Goal: Transaction & Acquisition: Purchase product/service

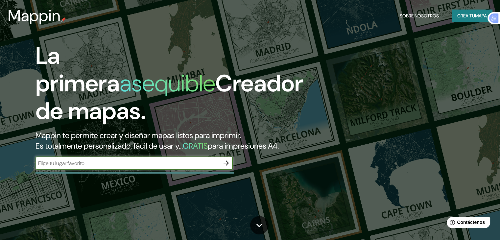
click at [158, 167] on input "text" at bounding box center [127, 163] width 184 height 8
type input "PAITA"
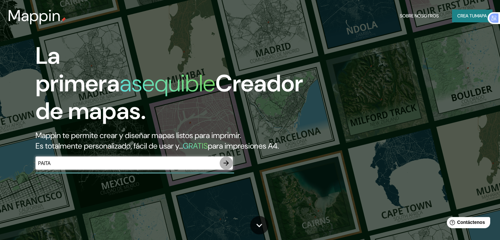
click at [226, 166] on icon "button" at bounding box center [225, 162] width 5 height 5
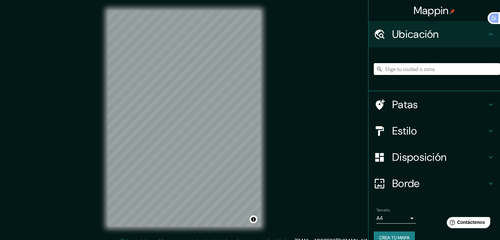
click at [412, 70] on input "Elige tu ciudad o zona" at bounding box center [437, 69] width 126 height 12
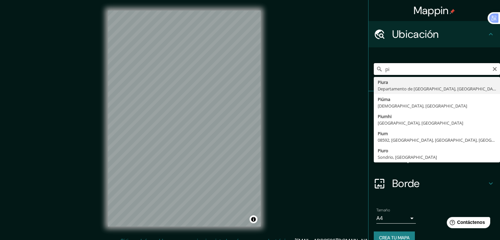
type input "p"
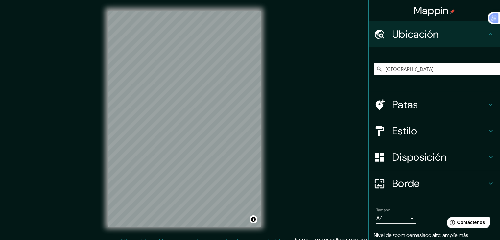
click at [348, 133] on div "Mappin Ubicación Perú Perú Perugia Perugia, Italia Perugia Italia Perúíbe São P…" at bounding box center [250, 123] width 500 height 247
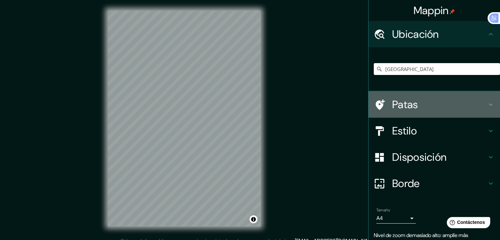
click at [413, 108] on h4 "Patas" at bounding box center [439, 104] width 95 height 13
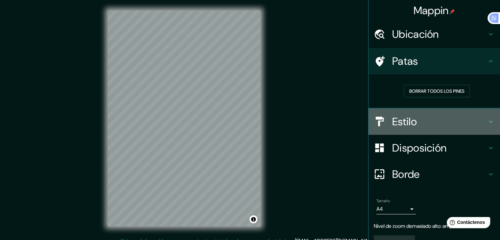
click at [423, 117] on h4 "Estilo" at bounding box center [439, 121] width 95 height 13
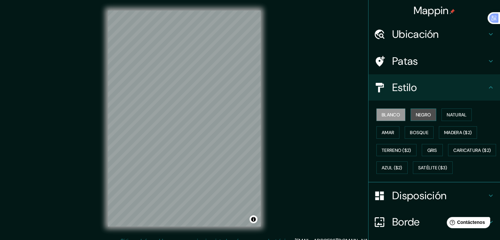
click at [417, 115] on font "Negro" at bounding box center [423, 115] width 15 height 6
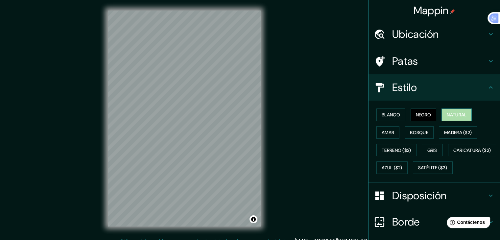
click at [462, 116] on font "Natural" at bounding box center [457, 115] width 20 height 6
click at [430, 148] on font "Gris" at bounding box center [432, 150] width 10 height 6
click at [455, 113] on font "Natural" at bounding box center [457, 115] width 20 height 6
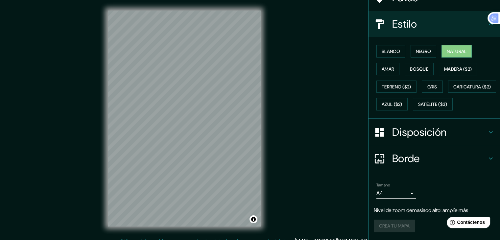
scroll to position [80, 0]
click at [390, 227] on div "Crea tu mapa" at bounding box center [434, 226] width 121 height 12
click at [388, 48] on font "Blanco" at bounding box center [391, 51] width 18 height 6
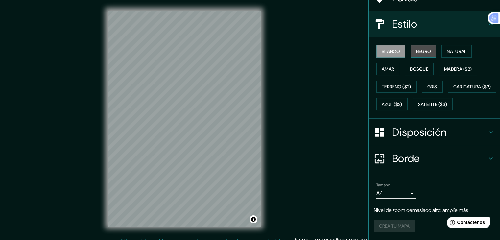
click at [416, 47] on font "Negro" at bounding box center [423, 51] width 15 height 9
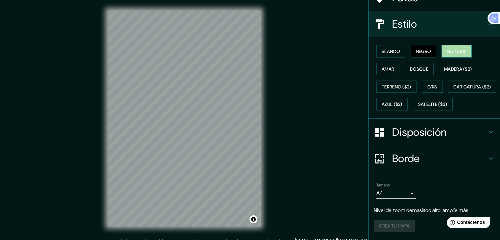
click at [449, 48] on font "Natural" at bounding box center [457, 51] width 20 height 6
click at [390, 221] on div "Crea tu mapa" at bounding box center [434, 226] width 121 height 12
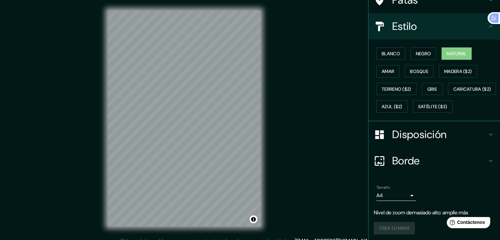
scroll to position [59, 0]
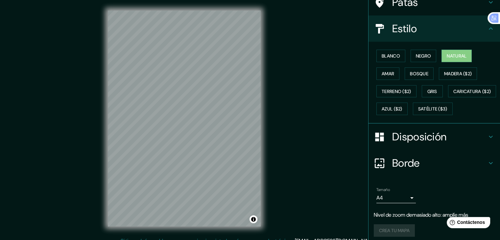
click at [494, 85] on div "Blanco Negro Natural Amar Bosque Madera ($2) Terreno ($2) Gris Caricatura ($2) …" at bounding box center [437, 82] width 126 height 71
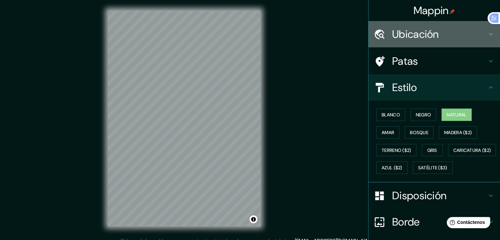
click at [448, 37] on h4 "Ubicación" at bounding box center [439, 34] width 95 height 13
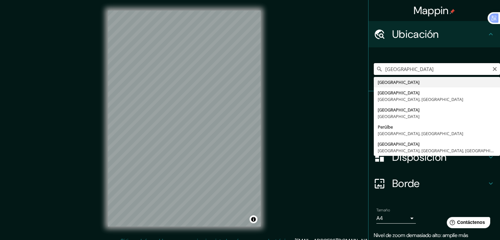
click at [432, 71] on input "Perú" at bounding box center [437, 69] width 126 height 12
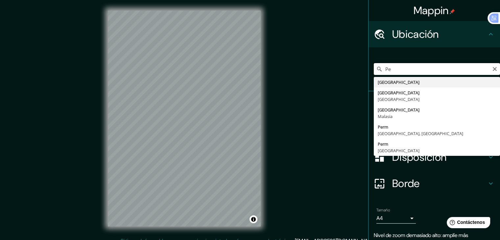
type input "P"
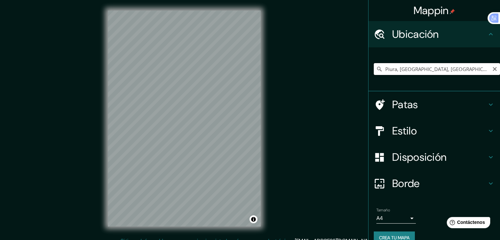
drag, startPoint x: 471, startPoint y: 70, endPoint x: 394, endPoint y: 69, distance: 76.2
click at [394, 69] on input "Piura, Departamento de Piura, Perú" at bounding box center [437, 69] width 126 height 12
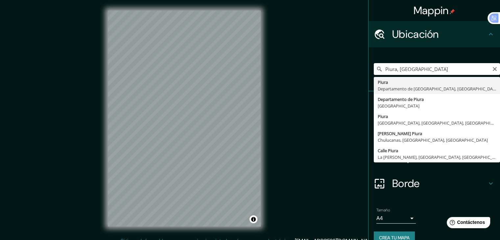
type input "Piura, Departamento de Piura, Perú"
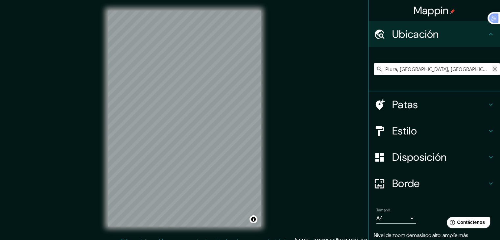
click at [492, 71] on icon "Claro" at bounding box center [494, 68] width 5 height 5
type input "Paita, Departamento de Piura, Perú"
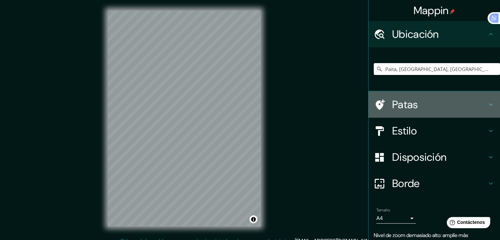
click at [413, 101] on h4 "Patas" at bounding box center [439, 104] width 95 height 13
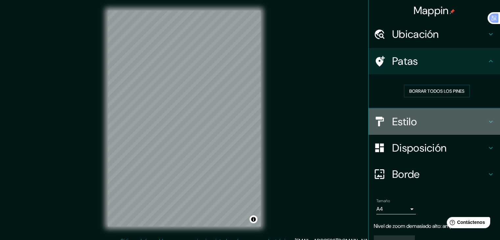
click at [412, 123] on h4 "Estilo" at bounding box center [439, 121] width 95 height 13
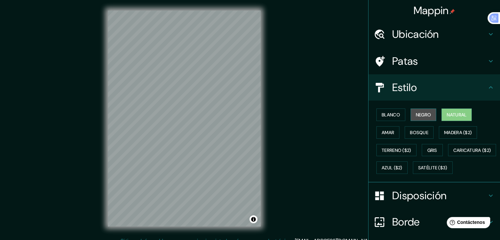
click at [416, 113] on font "Negro" at bounding box center [423, 115] width 15 height 6
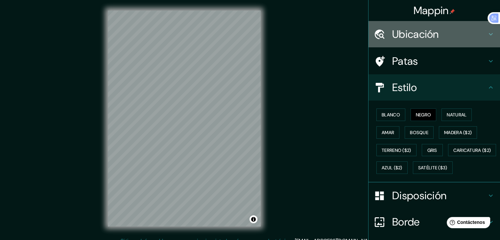
click at [430, 36] on font "Ubicación" at bounding box center [415, 34] width 47 height 14
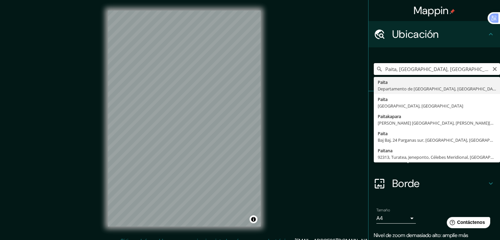
click at [467, 70] on input "Paita, Departamento de Piura, Perú" at bounding box center [437, 69] width 126 height 12
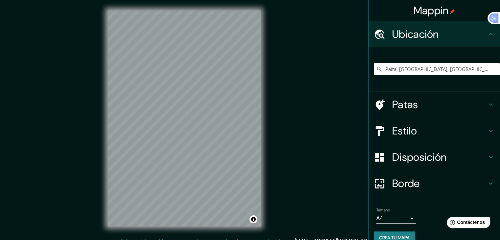
click at [269, 12] on div "© Mapbox © OpenStreetMap Improve this map" at bounding box center [184, 118] width 174 height 237
click at [210, 240] on html "Mappin Ubicación Paita, Departamento de Piura, Perú Paita Departamento de Piura…" at bounding box center [250, 120] width 500 height 240
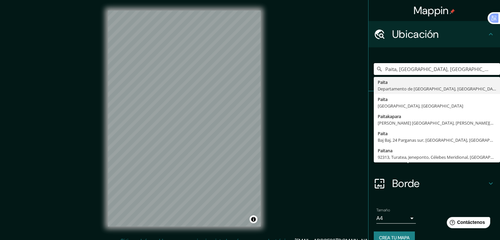
drag, startPoint x: 473, startPoint y: 68, endPoint x: 333, endPoint y: 94, distance: 142.6
click at [333, 94] on div "Mappin Ubicación Paita, Departamento de Piura, Perú Paita Departamento de Piura…" at bounding box center [250, 123] width 500 height 247
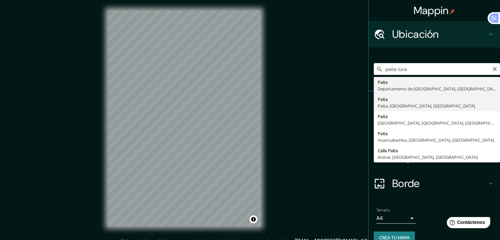
type input "Paita, Paita, Departamento de Piura, Perú"
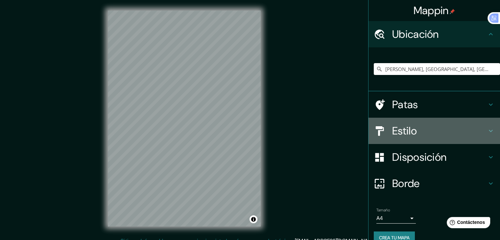
click at [426, 123] on div "Estilo" at bounding box center [433, 131] width 131 height 26
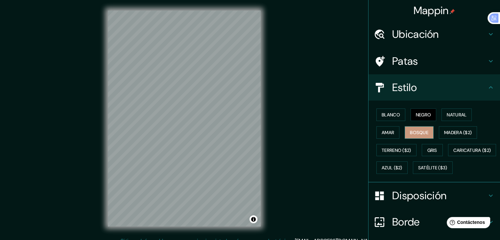
click at [411, 131] on font "Bosque" at bounding box center [419, 132] width 18 height 6
click at [390, 132] on button "Amar" at bounding box center [387, 132] width 23 height 12
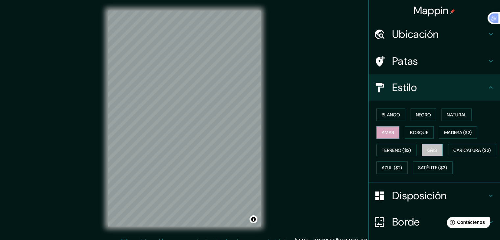
click at [427, 147] on font "Gris" at bounding box center [432, 150] width 10 height 6
click at [391, 117] on font "Blanco" at bounding box center [391, 115] width 18 height 6
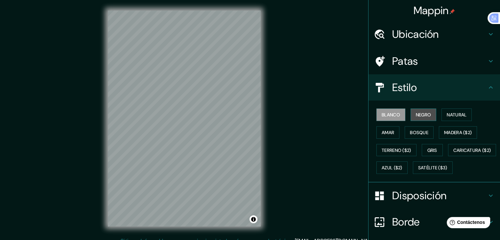
click at [418, 112] on font "Negro" at bounding box center [423, 115] width 15 height 6
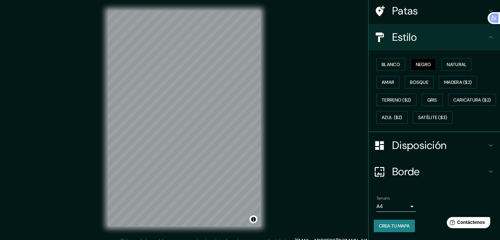
scroll to position [66, 0]
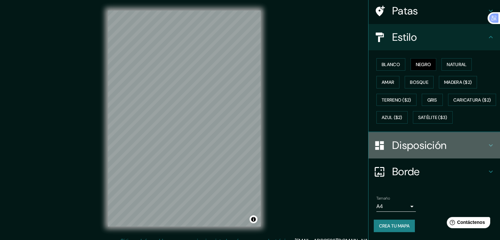
click at [440, 145] on font "Disposición" at bounding box center [419, 145] width 54 height 14
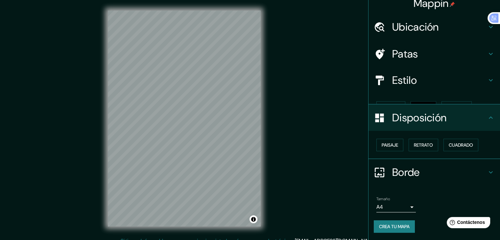
scroll to position [0, 0]
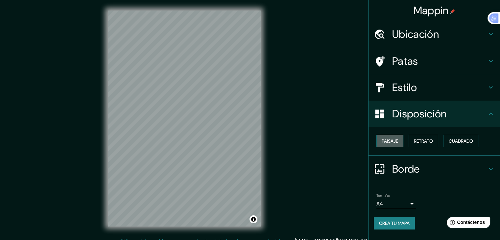
click at [398, 142] on font "Paisaje" at bounding box center [390, 141] width 16 height 6
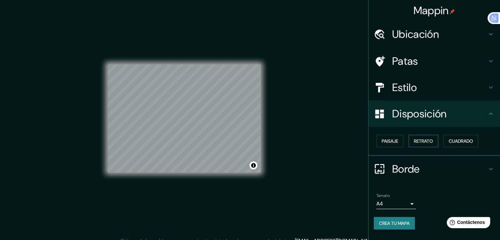
click at [419, 142] on font "Retrato" at bounding box center [423, 141] width 19 height 6
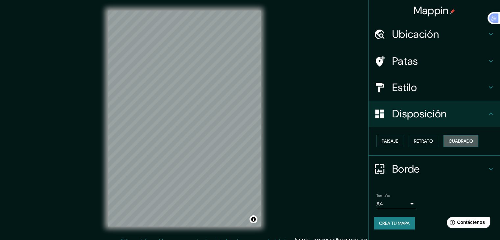
click at [464, 137] on font "Cuadrado" at bounding box center [461, 141] width 24 height 9
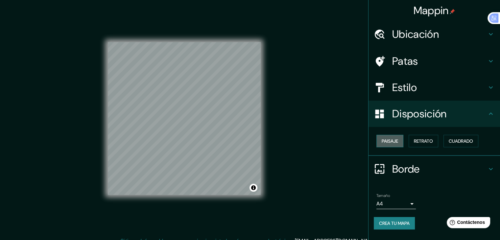
click at [394, 138] on font "Paisaje" at bounding box center [390, 141] width 16 height 6
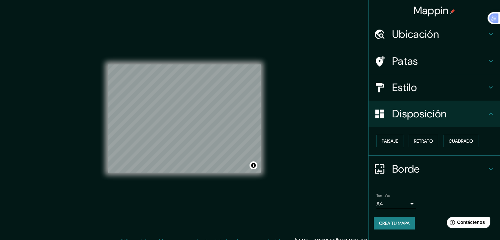
click at [398, 221] on font "Crea tu mapa" at bounding box center [394, 223] width 31 height 6
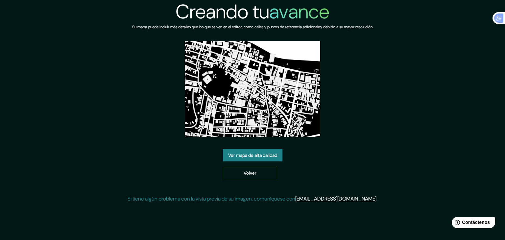
click at [269, 157] on font "Ver mapa de alta calidad" at bounding box center [252, 155] width 49 height 6
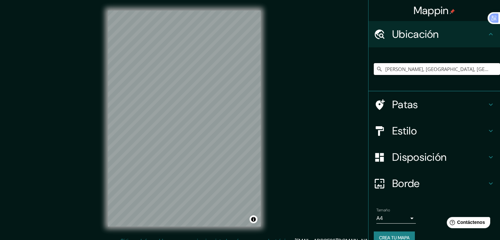
click at [470, 69] on input "Paita, Paita, Departamento de Piura, Perú" at bounding box center [437, 69] width 126 height 12
click at [445, 71] on input "Paita, Paita, Departamento de Piura, Perú" at bounding box center [437, 69] width 126 height 12
drag, startPoint x: 482, startPoint y: 69, endPoint x: 467, endPoint y: 69, distance: 15.4
click at [467, 69] on input "Paita, Paita, Departamento de Piura, Perú" at bounding box center [437, 69] width 126 height 12
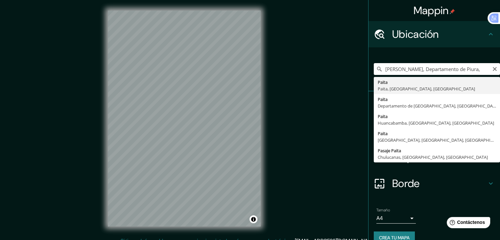
type input "Paita, Paita, Departamento de Piura, Perú"
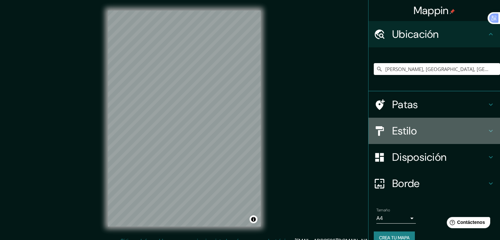
click at [407, 133] on font "Estilo" at bounding box center [404, 131] width 25 height 14
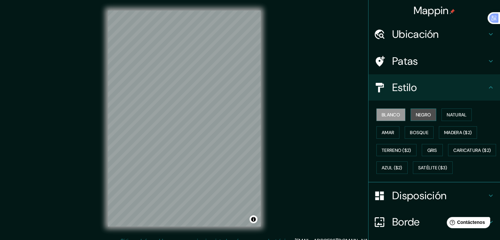
click at [429, 114] on button "Negro" at bounding box center [423, 114] width 26 height 12
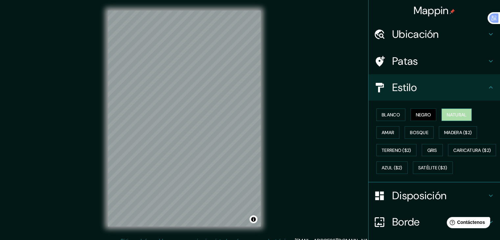
click at [450, 112] on font "Natural" at bounding box center [457, 115] width 20 height 6
click at [425, 131] on button "Bosque" at bounding box center [419, 132] width 29 height 12
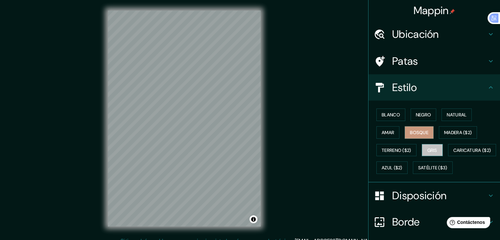
click at [422, 149] on button "Gris" at bounding box center [432, 150] width 21 height 12
click at [418, 172] on font "Satélite ($3)" at bounding box center [432, 167] width 29 height 9
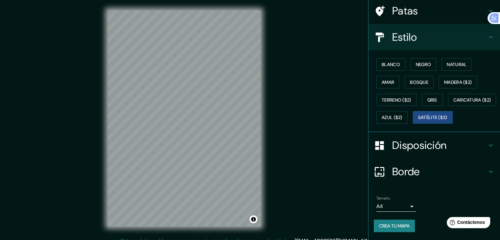
scroll to position [66, 0]
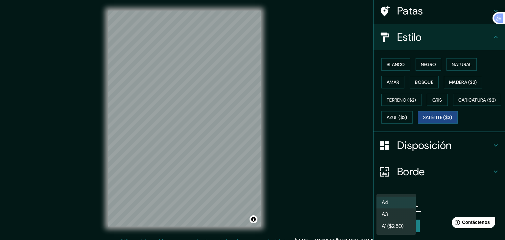
click at [396, 205] on body "Mappin Ubicación Paita, Paita, Departamento de Piura, Perú Patas Estilo Blanco …" at bounding box center [252, 120] width 505 height 240
click at [436, 172] on div at bounding box center [252, 120] width 505 height 240
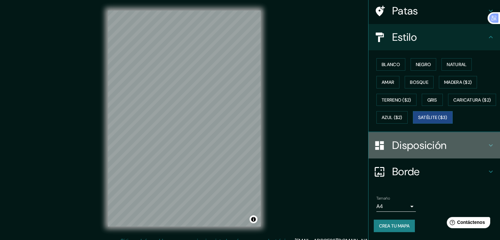
click at [435, 153] on div "Disposición" at bounding box center [433, 145] width 131 height 26
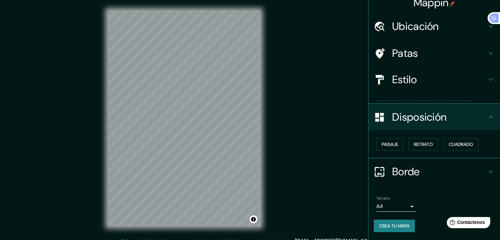
scroll to position [0, 0]
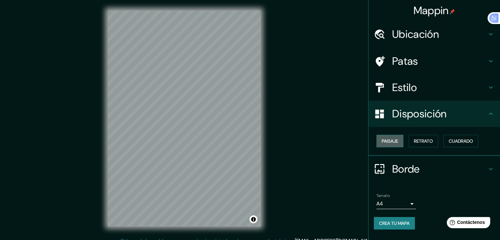
click at [386, 144] on font "Paisaje" at bounding box center [390, 141] width 16 height 6
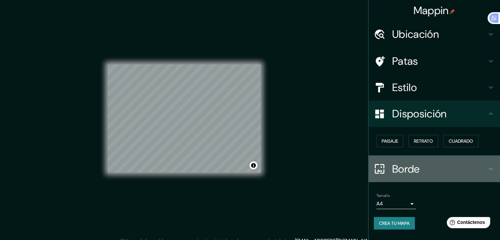
click at [439, 162] on h4 "Borde" at bounding box center [439, 168] width 95 height 13
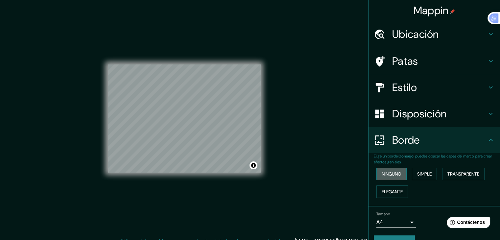
click at [397, 176] on font "Ninguno" at bounding box center [392, 174] width 20 height 6
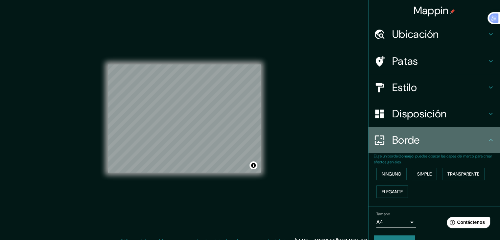
click at [430, 143] on h4 "Borde" at bounding box center [439, 139] width 95 height 13
